Goal: Use online tool/utility: Utilize a website feature to perform a specific function

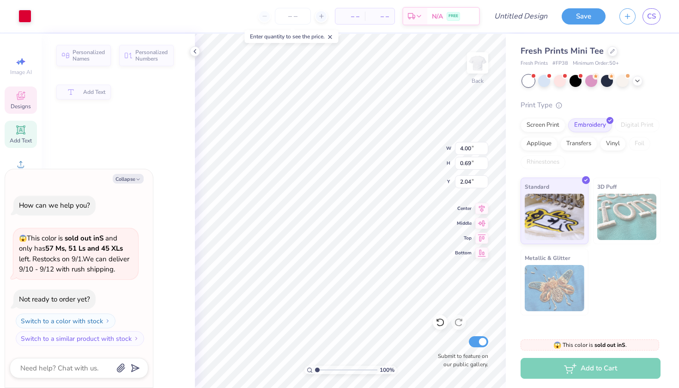
type textarea "x"
type input "2.02"
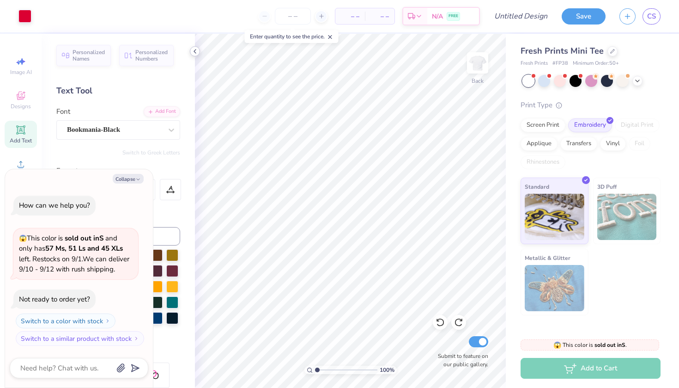
click at [196, 53] on polyline at bounding box center [195, 51] width 2 height 4
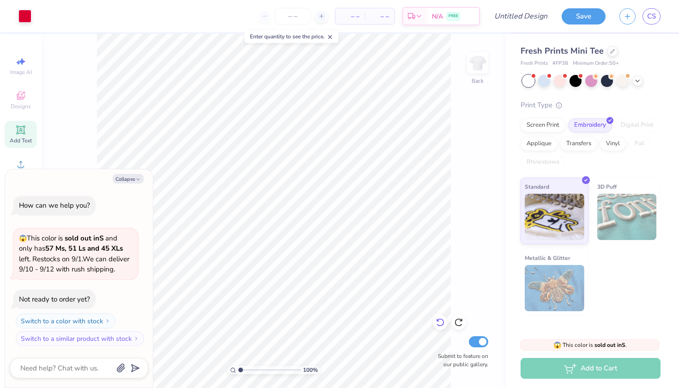
click at [445, 324] on div at bounding box center [440, 322] width 15 height 15
type textarea "x"
type input "0.69"
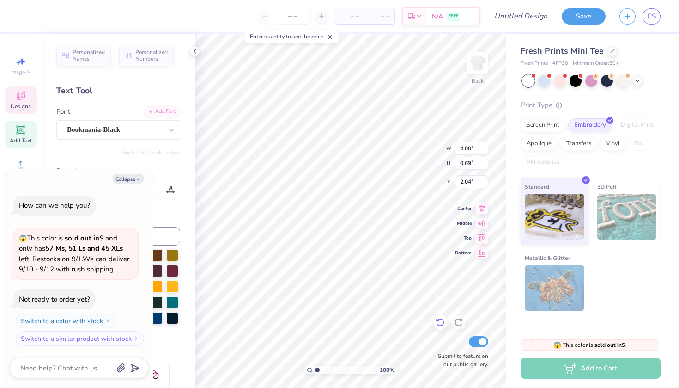
type textarea "x"
type textarea "A"
type textarea "x"
type textarea "Al"
type textarea "x"
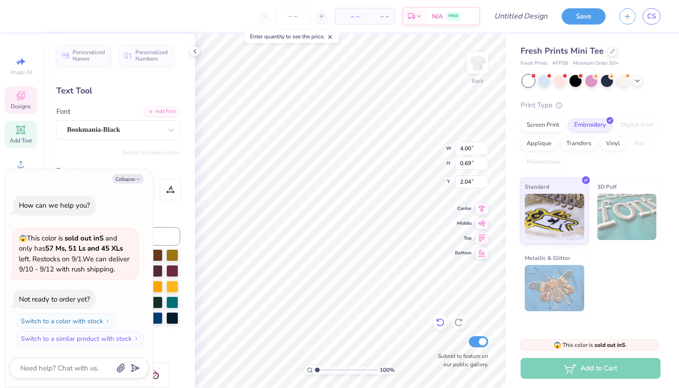
type textarea "Alp"
type textarea "x"
type textarea "Alph"
type textarea "x"
type textarea "Alpha"
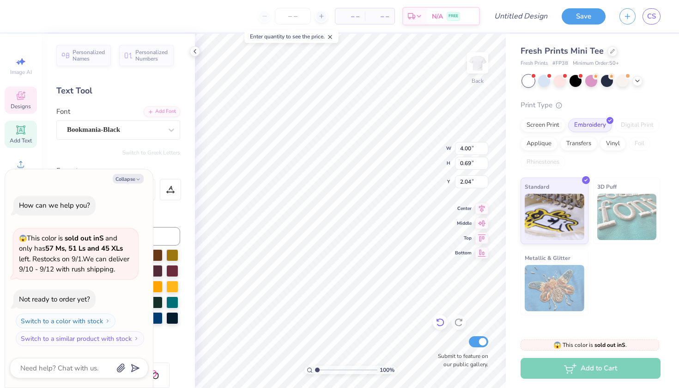
type textarea "x"
type textarea "Alpha"
type textarea "x"
type textarea "Alpha K"
type textarea "x"
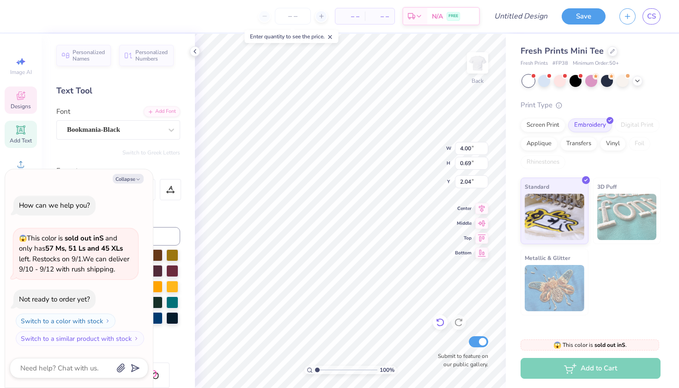
type textarea "Alpha Ka"
type textarea "x"
type textarea "Alpha Kap"
type textarea "x"
type textarea "Alpha Kapp"
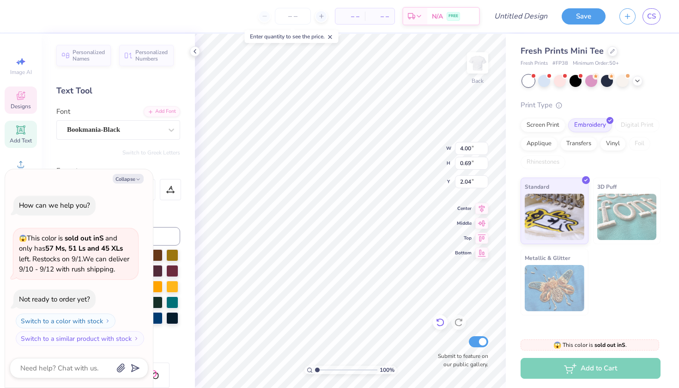
type textarea "x"
type textarea "Alpha Kappa"
type textarea "x"
type textarea "Alpha Kappa"
type textarea "x"
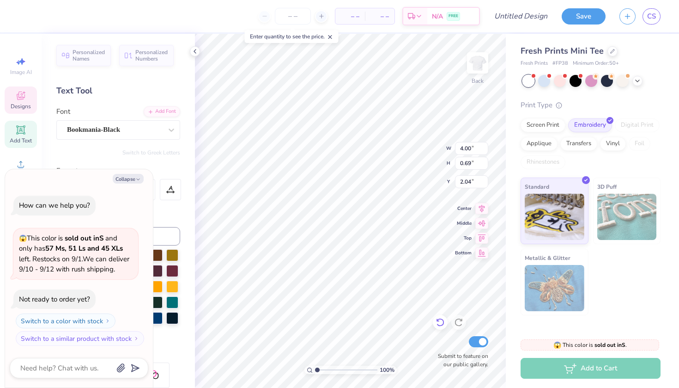
type textarea "Alpha Kappa P"
type textarea "x"
type textarea "Alpha Kappa Ps"
type textarea "x"
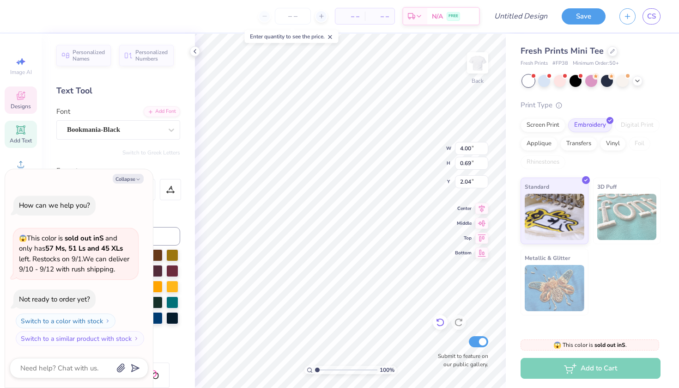
type textarea "Alpha Kappa Psi"
click at [133, 179] on button "Collapse" at bounding box center [128, 179] width 31 height 10
type textarea "x"
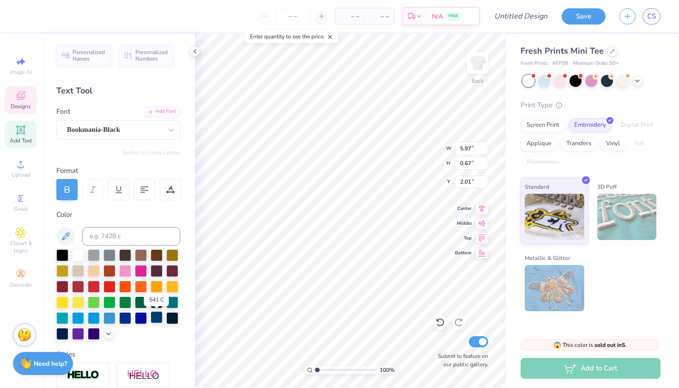
click at [155, 322] on div at bounding box center [157, 317] width 12 height 12
type input "0.82"
type input "0.26"
type input "3.34"
type input "2.55"
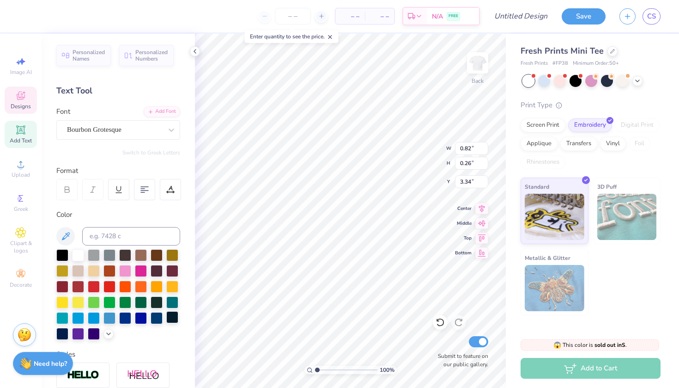
type input "3.01"
click at [162, 318] on div at bounding box center [157, 317] width 12 height 12
type input "2.54"
type input "0.25"
type input "3.04"
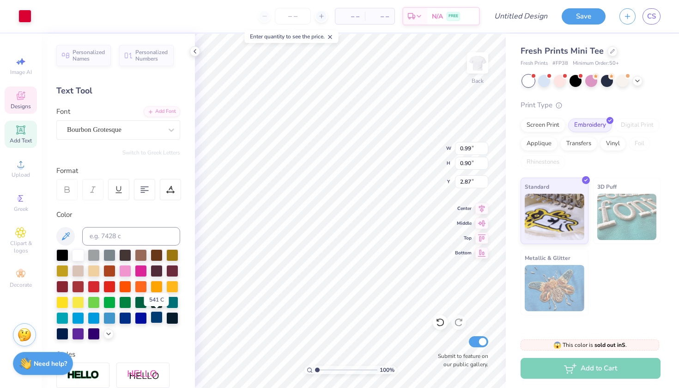
click at [156, 318] on div at bounding box center [157, 317] width 12 height 12
type input "0.82"
type input "0.26"
type input "3.34"
click at [154, 321] on div at bounding box center [157, 317] width 12 height 12
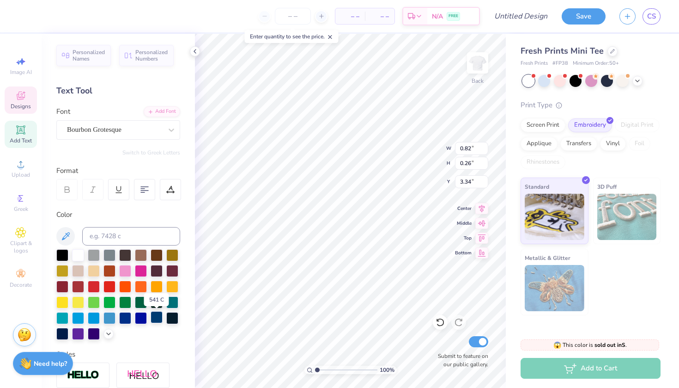
type input "0.81"
type input "0.25"
type input "3.37"
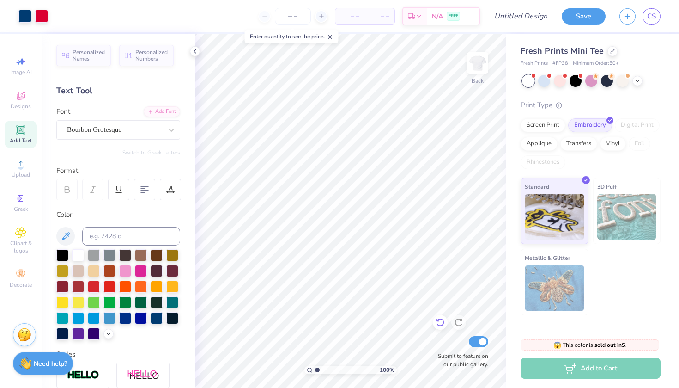
click at [436, 319] on icon at bounding box center [440, 321] width 9 height 9
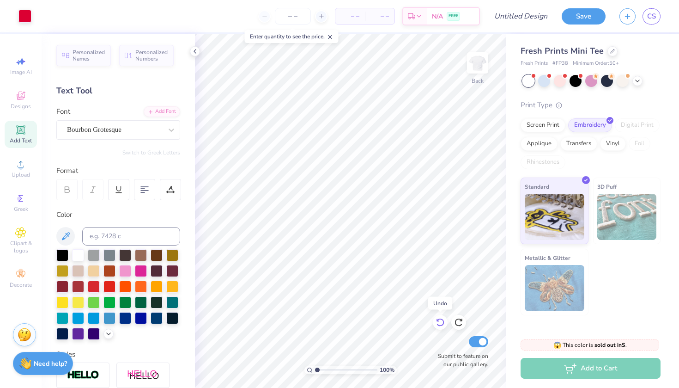
click at [436, 320] on icon at bounding box center [440, 321] width 9 height 9
type textarea "x"
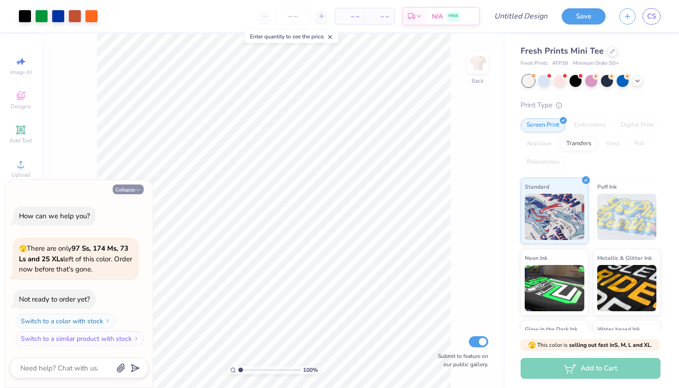
click at [140, 190] on icon "button" at bounding box center [138, 190] width 6 height 6
type textarea "x"
